Goal: Task Accomplishment & Management: Use online tool/utility

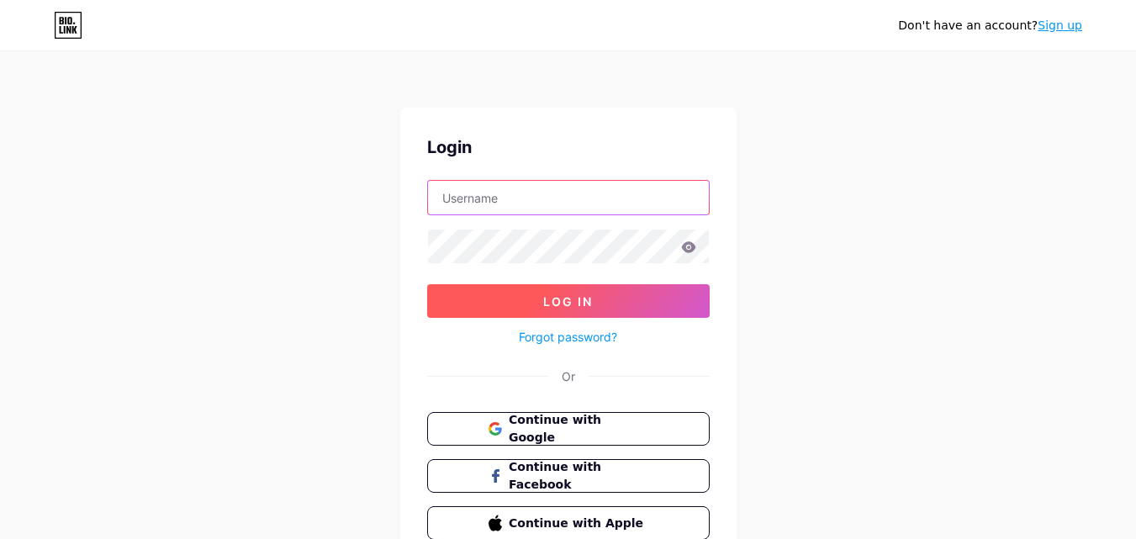
paste input "[EMAIL_ADDRESS][PERSON_NAME][DOMAIN_NAME]"
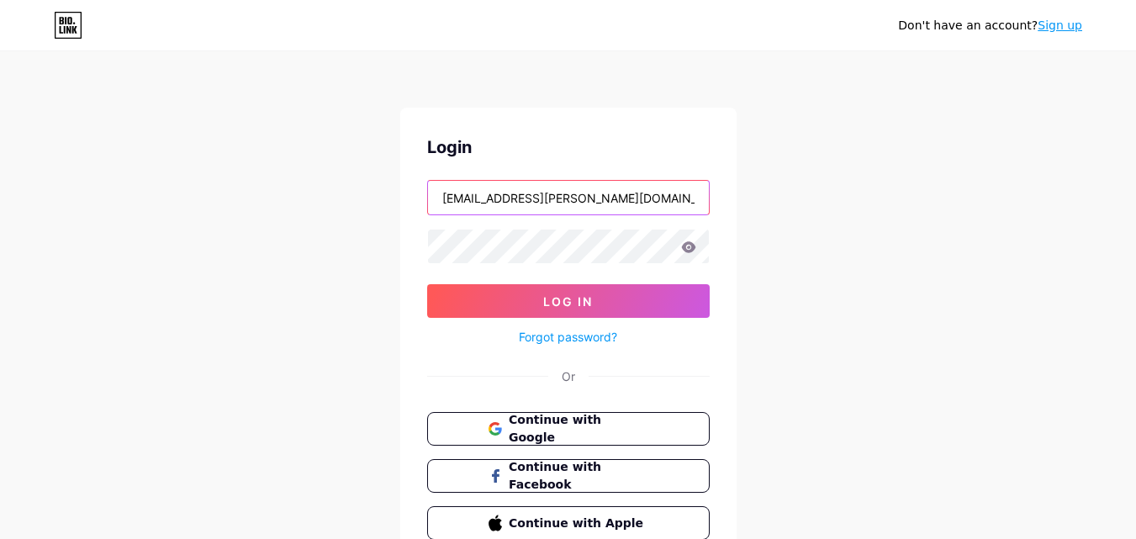
type input "[EMAIL_ADDRESS][PERSON_NAME][DOMAIN_NAME]"
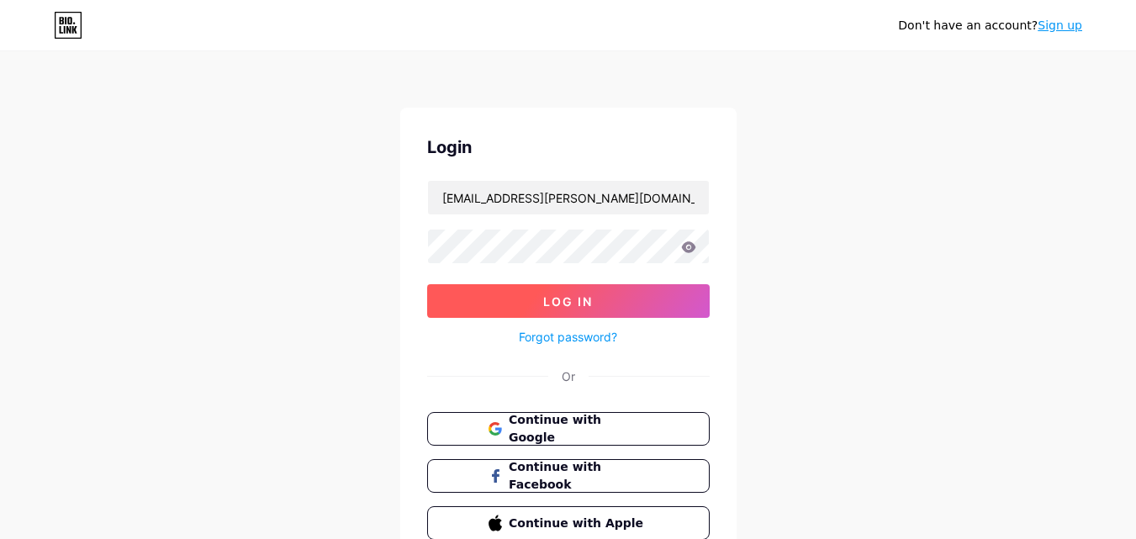
click at [554, 301] on span "Log In" at bounding box center [568, 301] width 50 height 14
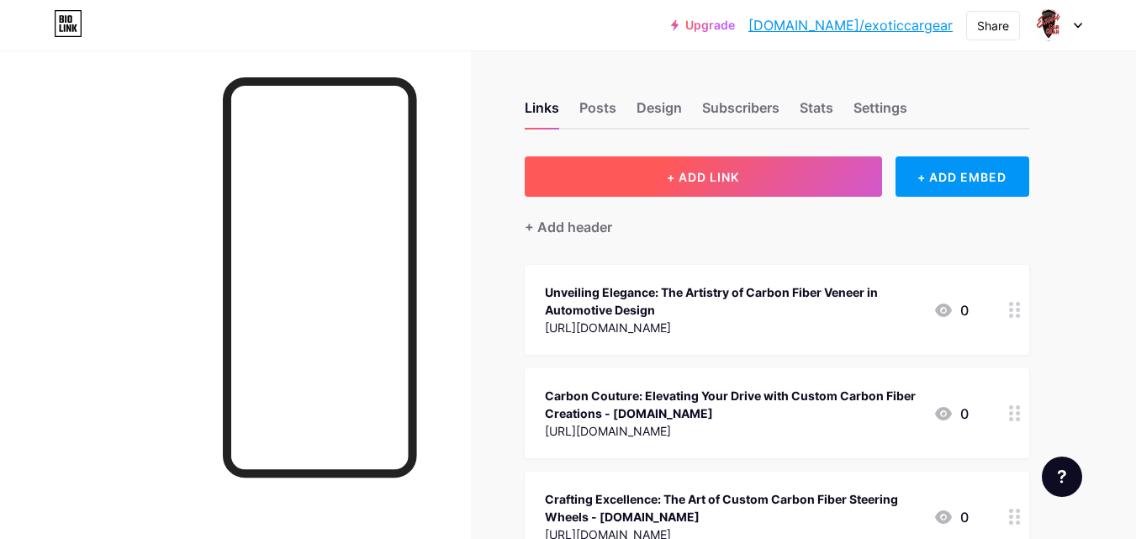
click at [671, 167] on button "+ ADD LINK" at bounding box center [703, 176] width 357 height 40
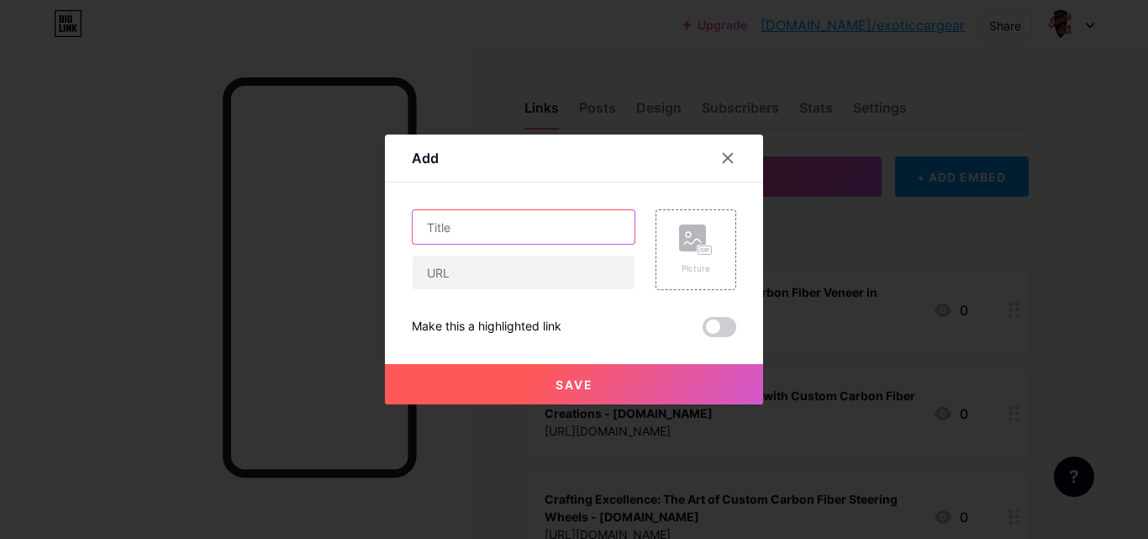
click at [493, 231] on input "text" at bounding box center [524, 227] width 222 height 34
paste input "Benefits and Performance: Why Pick Carbon Fiber Components for Your Porsche?"
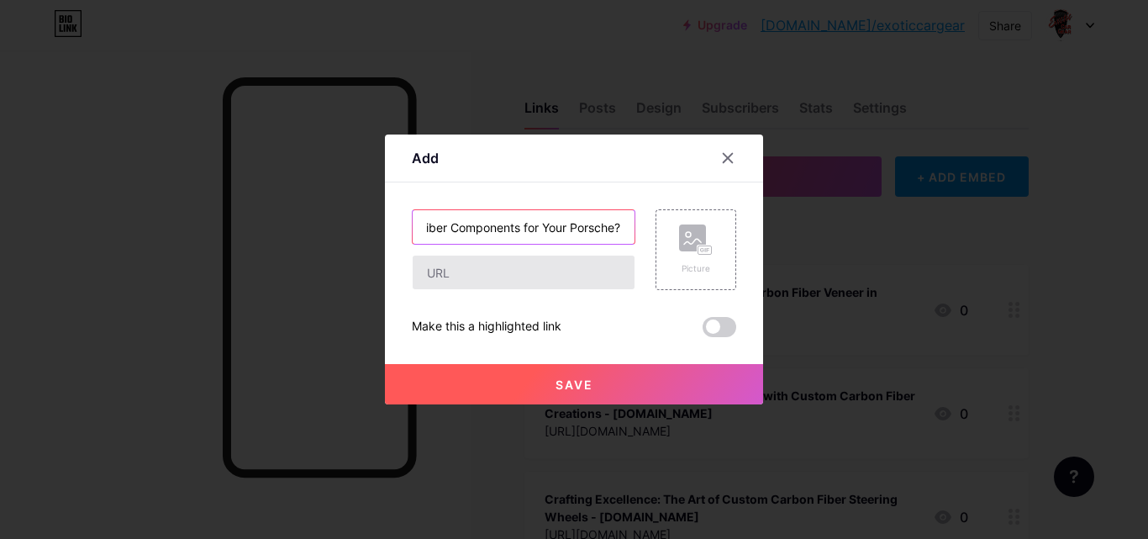
type input "Benefits and Performance: Why Pick Carbon Fiber Components for Your Porsche?"
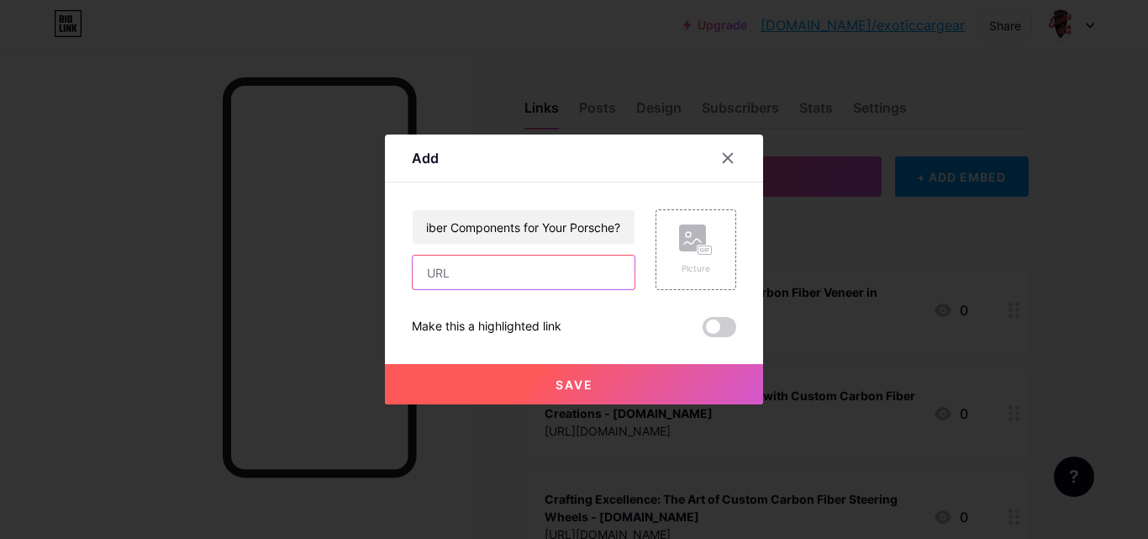
scroll to position [0, 0]
drag, startPoint x: 478, startPoint y: 287, endPoint x: 462, endPoint y: 312, distance: 29.9
click at [478, 288] on input "text" at bounding box center [524, 273] width 222 height 34
paste input "[URL][DOMAIN_NAME]"
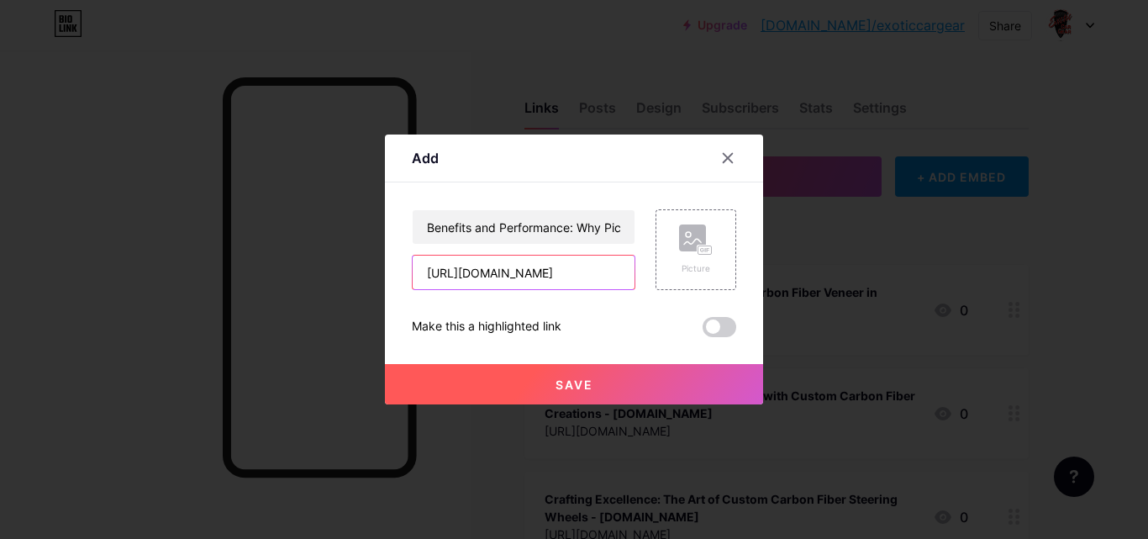
type input "[URL][DOMAIN_NAME]"
click at [543, 367] on button "Save" at bounding box center [574, 384] width 378 height 40
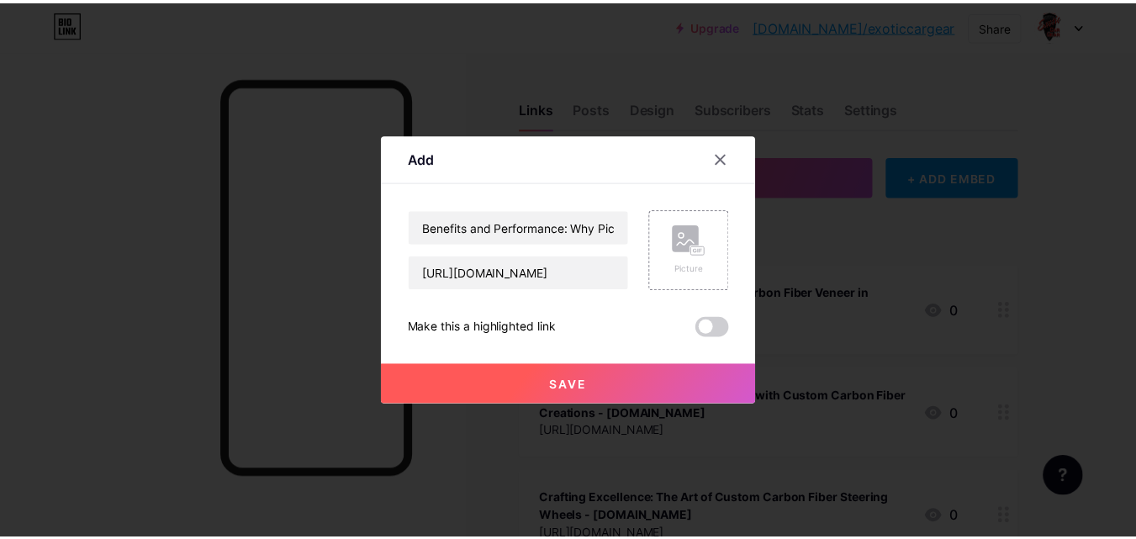
scroll to position [0, 0]
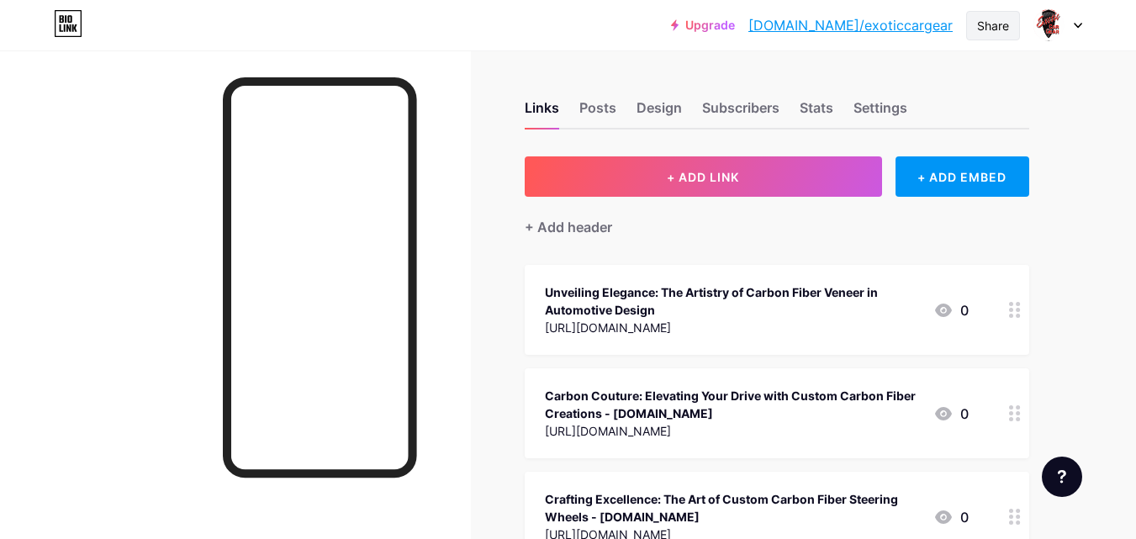
click at [990, 20] on div "Share" at bounding box center [993, 26] width 32 height 18
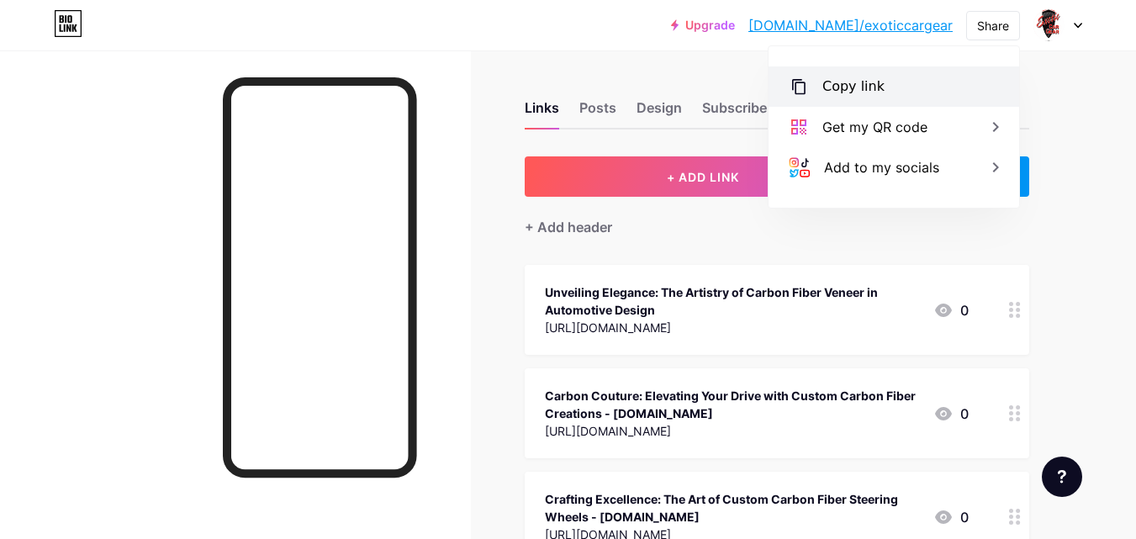
click at [842, 87] on div "Copy link" at bounding box center [853, 87] width 62 height 20
